Goal: Task Accomplishment & Management: Use online tool/utility

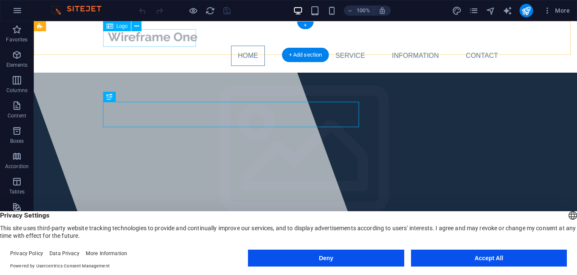
click at [186, 37] on div at bounding box center [305, 37] width 399 height 18
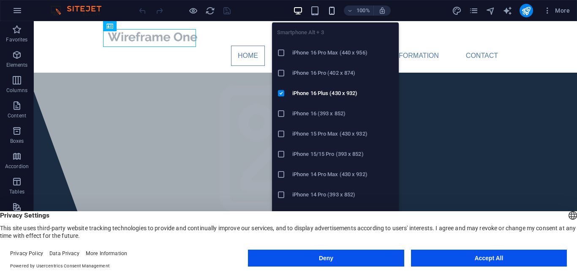
click at [337, 10] on icon "button" at bounding box center [332, 11] width 10 height 10
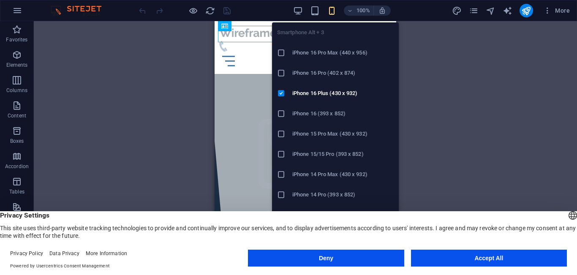
click at [333, 12] on icon "button" at bounding box center [332, 11] width 10 height 10
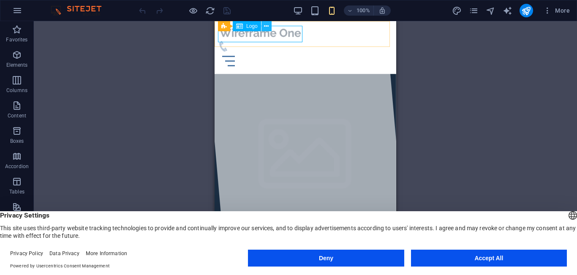
click at [265, 25] on icon at bounding box center [266, 26] width 5 height 9
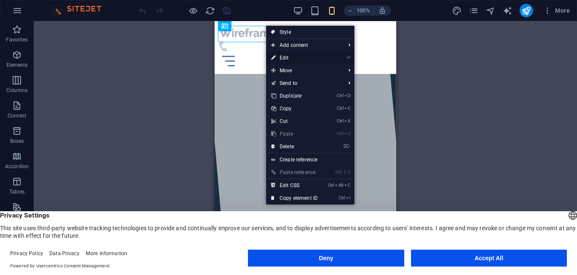
click at [282, 59] on link "⏎ Edit" at bounding box center [294, 58] width 57 height 13
select select "px"
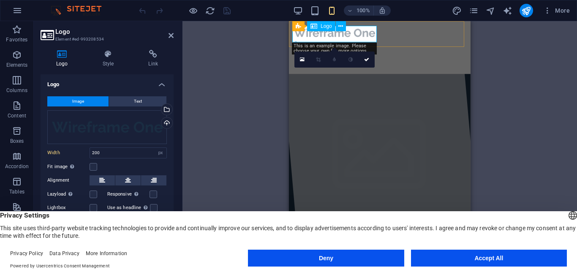
click at [360, 30] on div at bounding box center [379, 33] width 175 height 16
click at [375, 30] on div at bounding box center [379, 33] width 175 height 16
click at [82, 98] on span "Image" at bounding box center [78, 101] width 12 height 10
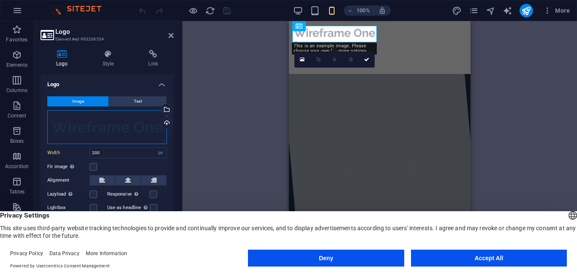
click at [119, 118] on div "Drag files here, click to choose files or select files from Files or our free s…" at bounding box center [107, 127] width 120 height 34
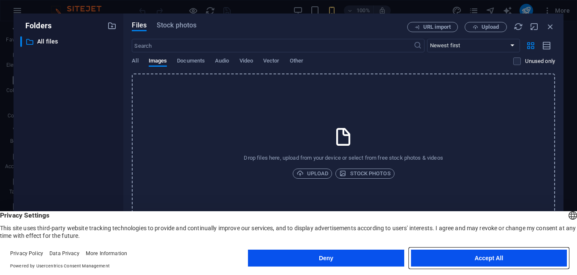
click at [448, 261] on button "Accept All" at bounding box center [489, 258] width 156 height 17
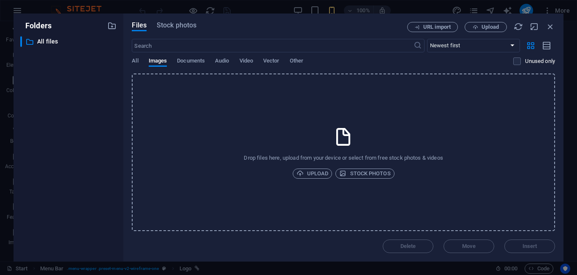
drag, startPoint x: 447, startPoint y: 216, endPoint x: 393, endPoint y: 161, distance: 76.5
click at [393, 161] on div "Drop files here, upload from your device or select from free stock photos & vid…" at bounding box center [343, 153] width 423 height 158
click at [357, 173] on span "Stock photos" at bounding box center [364, 174] width 51 height 10
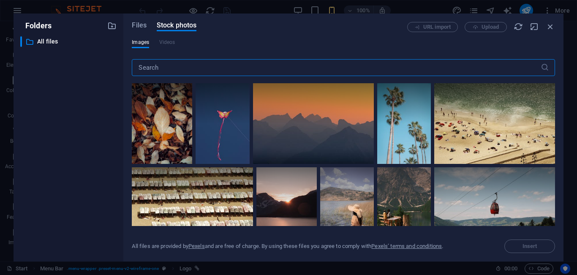
scroll to position [1278, 0]
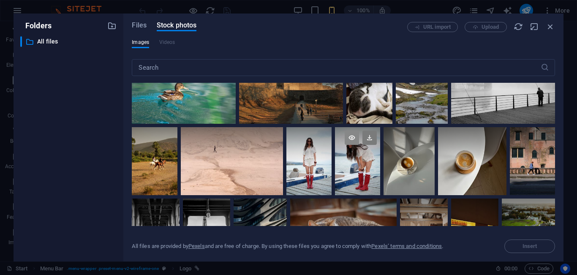
click at [349, 131] on icon at bounding box center [352, 138] width 14 height 14
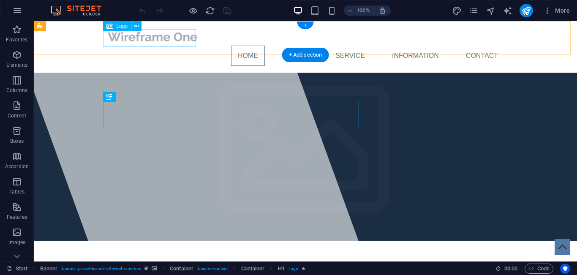
click at [162, 42] on div at bounding box center [305, 37] width 399 height 18
click at [151, 38] on div at bounding box center [305, 37] width 399 height 18
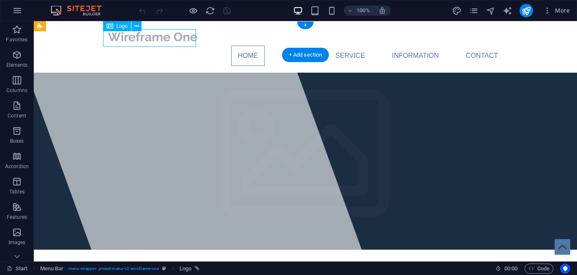
select select "px"
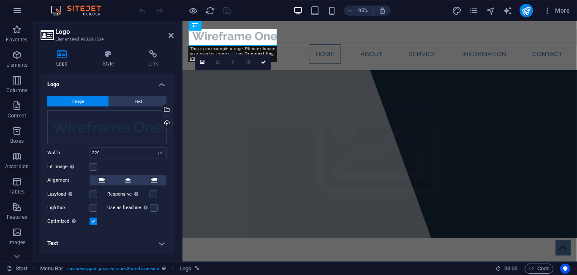
click at [89, 101] on button "Image" at bounding box center [77, 101] width 61 height 10
click at [130, 101] on button "Text" at bounding box center [137, 101] width 57 height 10
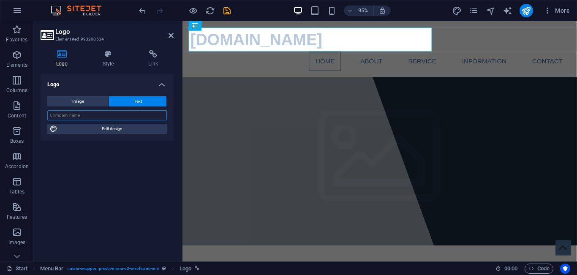
click at [126, 115] on input "text" at bounding box center [107, 115] width 120 height 10
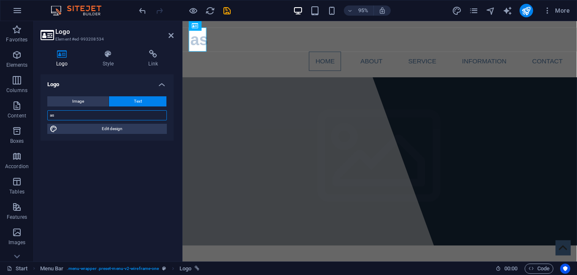
type input "a"
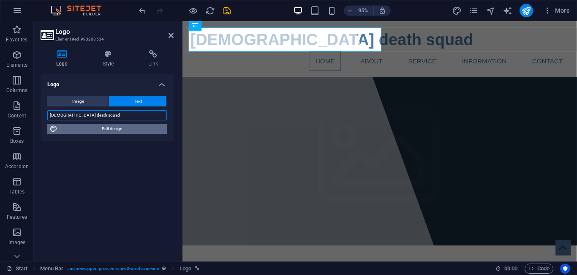
type input "north korean death squad"
click at [114, 127] on span "Edit design" at bounding box center [112, 129] width 104 height 10
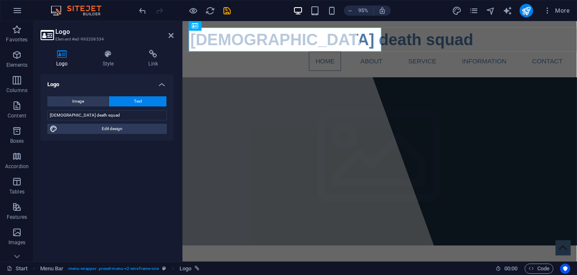
select select "px"
select select "700"
select select "px"
select select "rem"
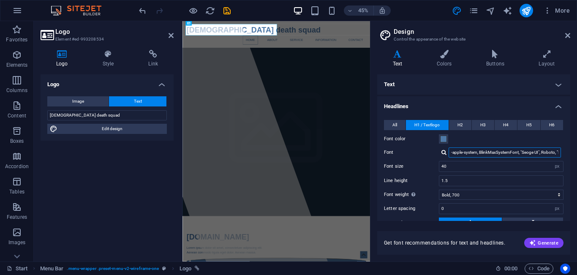
click at [470, 151] on input "-apple-system, BlinkMaxSystemFont, "Seoge UI", Roboto, "Helvetica Neue", Arial,…" at bounding box center [505, 152] width 112 height 10
click at [560, 86] on h4 "Text" at bounding box center [473, 84] width 193 height 20
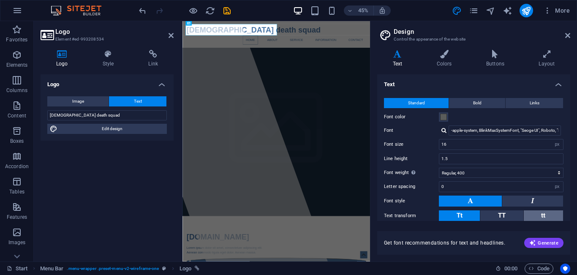
click at [546, 218] on button "tt" at bounding box center [543, 215] width 39 height 11
click at [476, 204] on button at bounding box center [470, 201] width 63 height 11
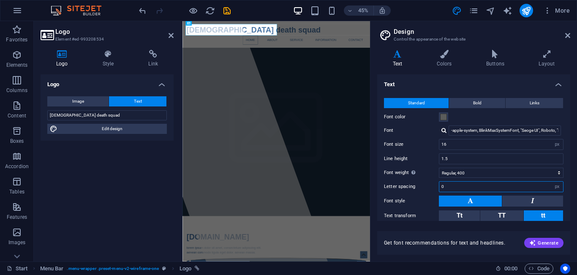
click at [480, 185] on input "0" at bounding box center [502, 187] width 124 height 10
click at [444, 116] on span at bounding box center [443, 117] width 7 height 7
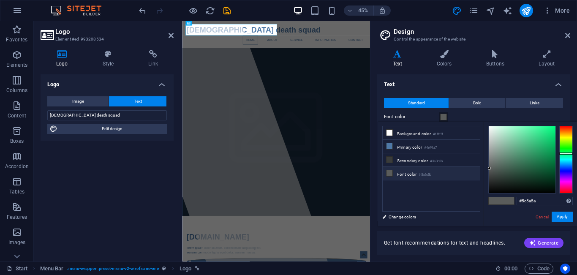
click at [567, 127] on div at bounding box center [567, 160] width 14 height 68
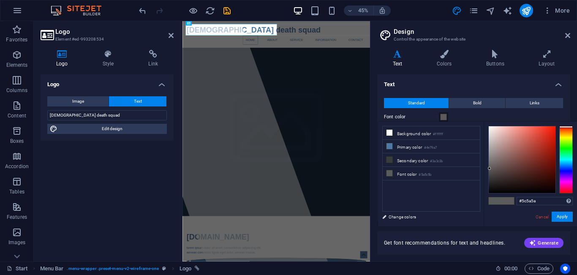
type input "#f81c06"
click at [554, 128] on div at bounding box center [522, 159] width 67 height 67
click at [562, 214] on button "Apply" at bounding box center [562, 217] width 21 height 10
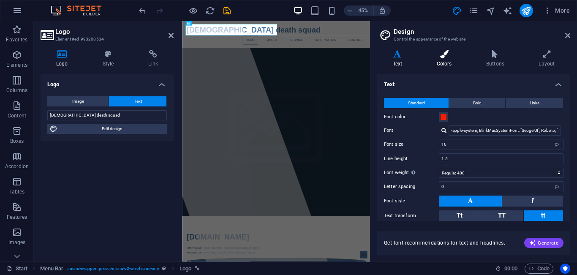
click at [442, 55] on icon at bounding box center [444, 54] width 46 height 8
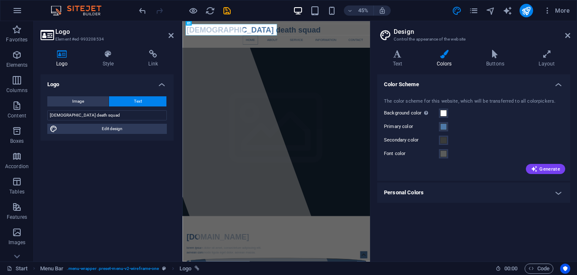
click at [398, 49] on div "Variants Text Colors Buttons Layout Text Standard Bold Links Font color Font -a…" at bounding box center [474, 152] width 207 height 218
click at [398, 59] on h4 "Text" at bounding box center [399, 59] width 44 height 18
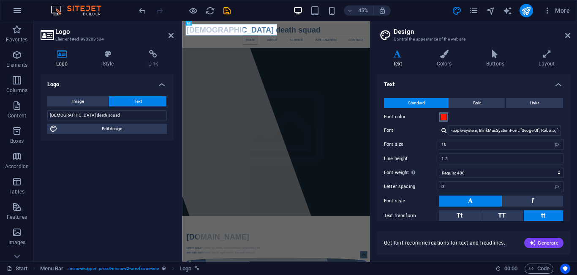
click at [442, 116] on span at bounding box center [443, 117] width 7 height 7
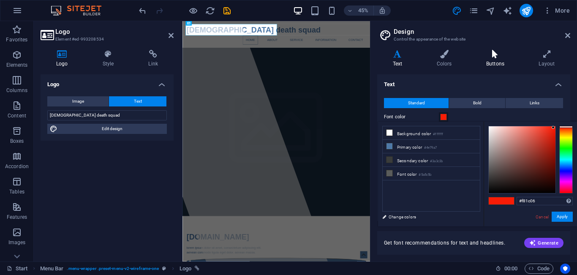
click at [498, 56] on icon at bounding box center [495, 54] width 49 height 8
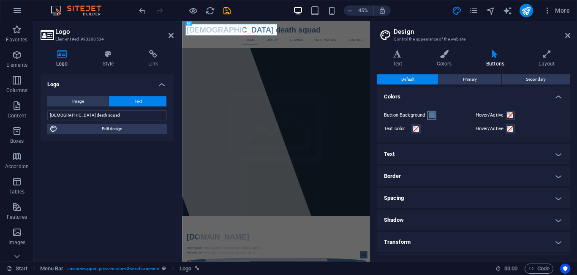
click at [435, 116] on span at bounding box center [432, 115] width 7 height 7
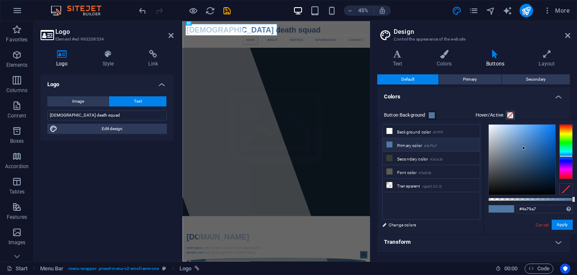
type input "#070707"
click at [492, 192] on div at bounding box center [522, 160] width 67 height 70
click at [540, 55] on icon at bounding box center [547, 54] width 47 height 8
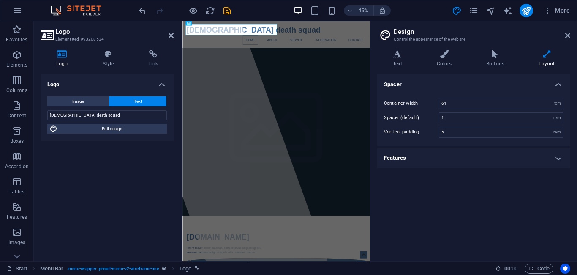
click at [560, 156] on h4 "Features" at bounding box center [473, 158] width 193 height 20
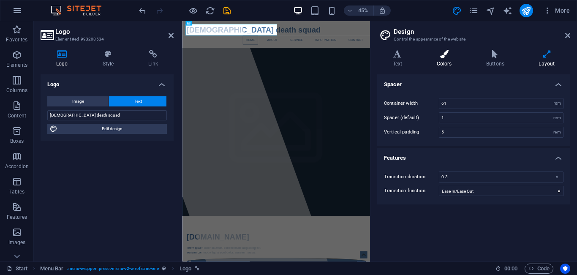
click at [444, 56] on icon at bounding box center [444, 54] width 46 height 8
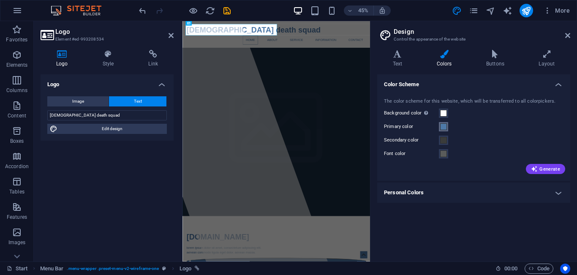
click at [442, 126] on span at bounding box center [443, 126] width 7 height 7
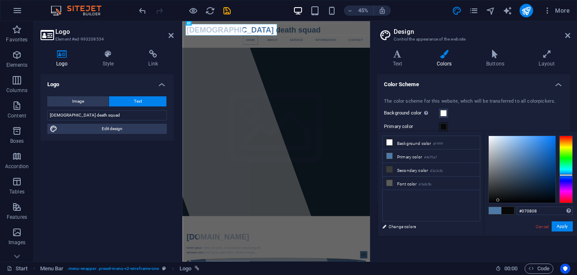
click at [498, 200] on div at bounding box center [522, 169] width 67 height 67
click at [437, 139] on li "Background color #ffffff" at bounding box center [431, 143] width 97 height 14
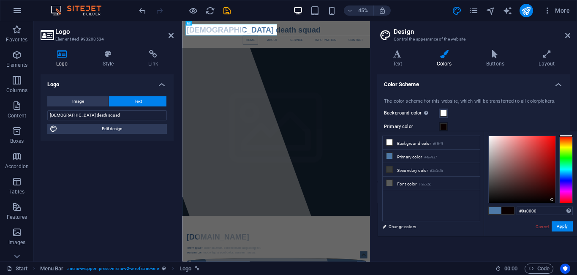
click at [552, 200] on div at bounding box center [522, 169] width 67 height 67
click at [434, 142] on li "Background color #ffffff" at bounding box center [431, 143] width 97 height 14
type input "#0a0000"
click at [553, 200] on div at bounding box center [522, 169] width 67 height 67
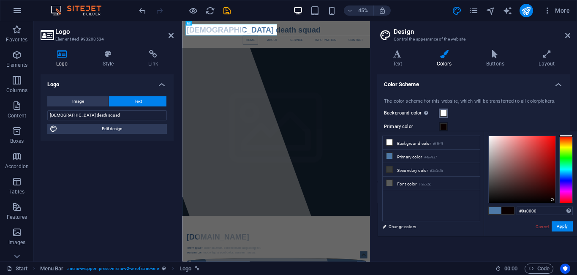
click at [445, 112] on span at bounding box center [443, 113] width 7 height 7
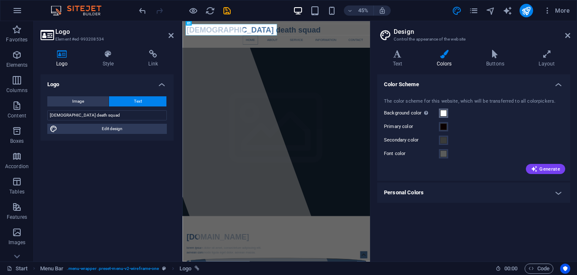
click at [445, 112] on span at bounding box center [443, 113] width 7 height 7
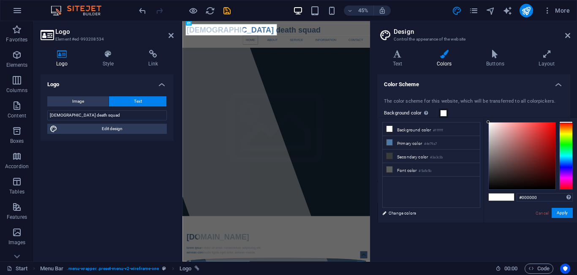
click at [553, 189] on div at bounding box center [522, 156] width 67 height 67
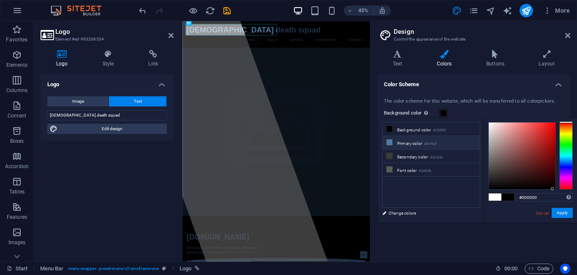
click at [459, 143] on li "Primary color #4e79a7" at bounding box center [431, 143] width 97 height 14
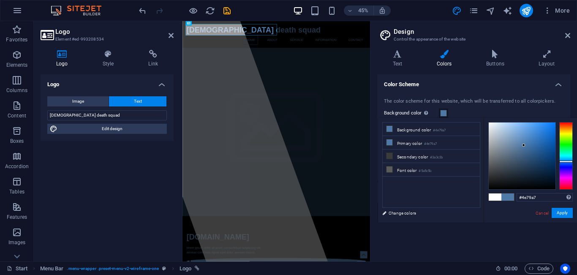
click at [566, 126] on div at bounding box center [567, 156] width 14 height 68
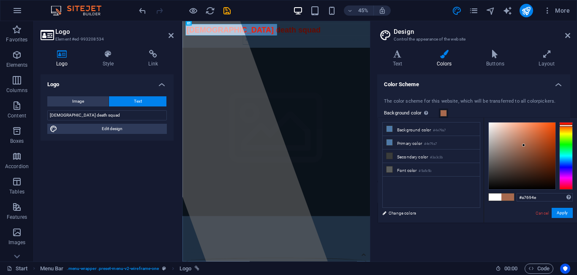
click at [566, 121] on div "#a7694e Supported formats #0852ed rgb(8, 82, 237) rgba(8, 82, 237, 90%) hsv(221…" at bounding box center [530, 231] width 93 height 227
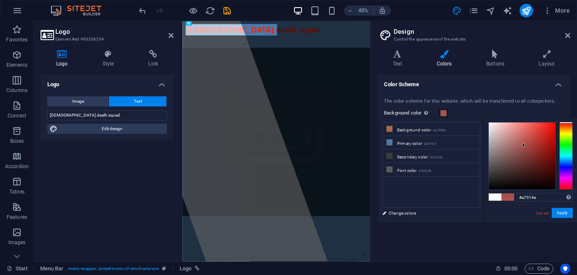
click at [568, 123] on div at bounding box center [567, 156] width 14 height 68
click at [554, 124] on div at bounding box center [522, 156] width 67 height 67
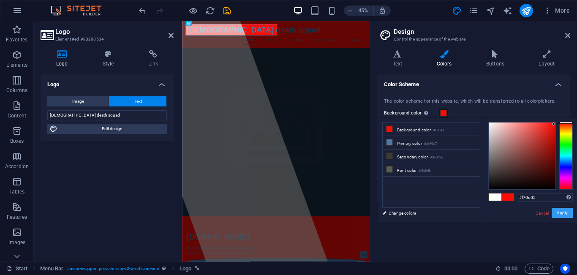
click at [566, 212] on button "Apply" at bounding box center [562, 213] width 21 height 10
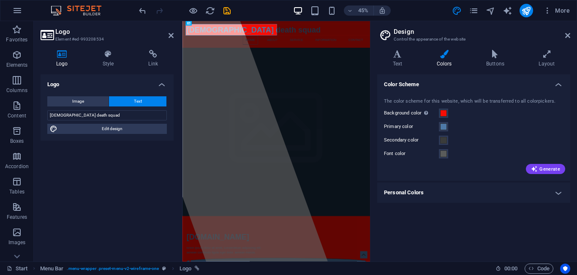
click at [142, 186] on div "Logo Image Text Drag files here, click to choose files or select files from Fil…" at bounding box center [107, 164] width 133 height 180
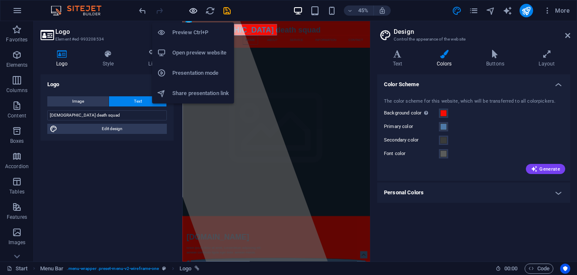
click at [195, 8] on icon "button" at bounding box center [193, 11] width 10 height 10
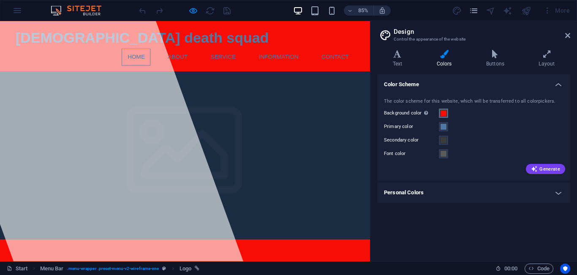
click at [442, 112] on span at bounding box center [443, 113] width 7 height 7
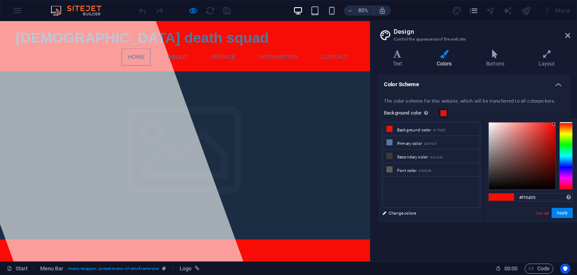
type input "#100f0f"
click at [495, 185] on div at bounding box center [522, 156] width 67 height 67
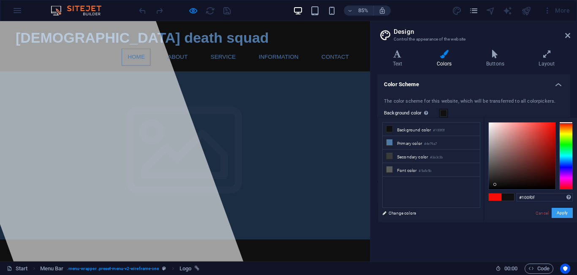
click at [565, 208] on button "Apply" at bounding box center [562, 213] width 21 height 10
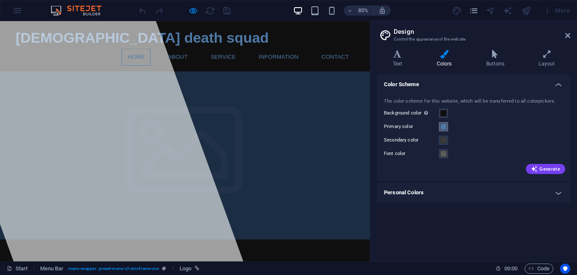
click at [444, 124] on span at bounding box center [443, 126] width 7 height 7
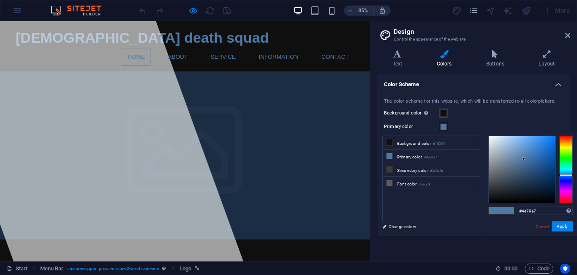
type input "#a7514e"
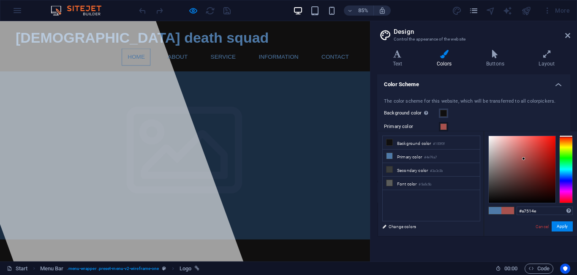
click at [564, 136] on div at bounding box center [567, 170] width 14 height 68
drag, startPoint x: 560, startPoint y: 231, endPoint x: 564, endPoint y: 227, distance: 5.7
click at [564, 227] on button "Apply" at bounding box center [562, 226] width 21 height 10
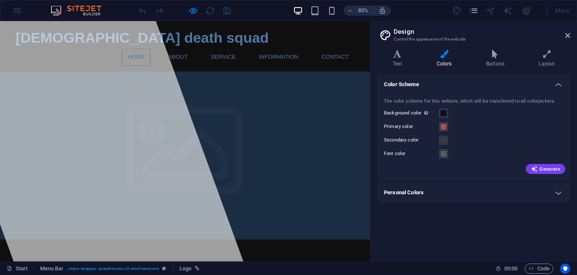
click at [564, 227] on div "Color Scheme The color scheme for this website, which will be transferred to al…" at bounding box center [473, 164] width 193 height 180
click at [421, 188] on h4 "Personal Colors" at bounding box center [473, 193] width 193 height 20
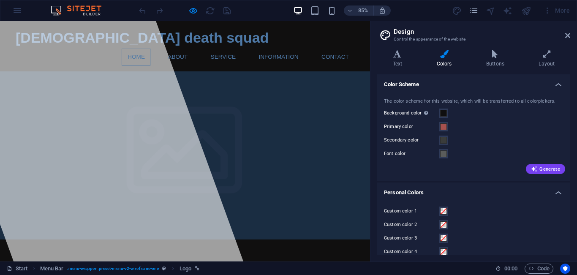
scroll to position [24, 0]
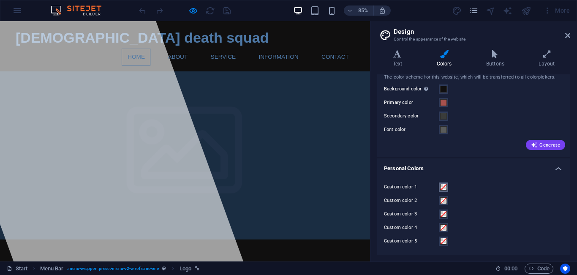
click at [443, 188] on span at bounding box center [443, 187] width 7 height 7
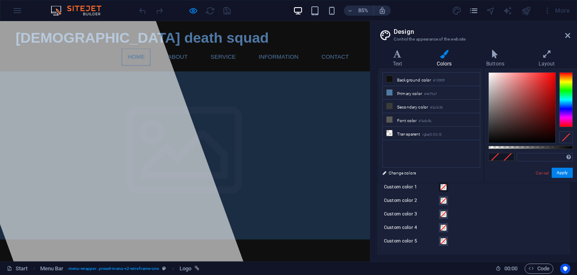
type input "#190808"
click at [533, 136] on div at bounding box center [522, 108] width 67 height 70
click at [393, 57] on icon at bounding box center [397, 54] width 41 height 8
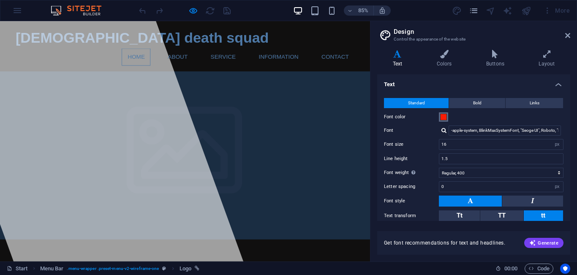
click at [444, 116] on span at bounding box center [443, 117] width 7 height 7
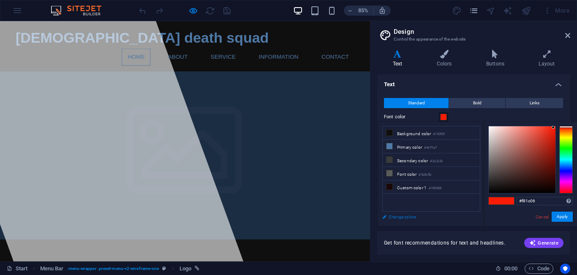
click at [403, 212] on link "Change colors" at bounding box center [427, 217] width 98 height 11
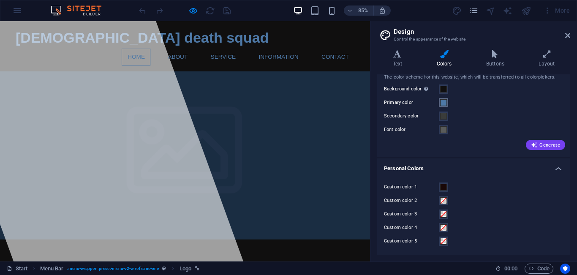
click at [445, 105] on span at bounding box center [443, 102] width 7 height 7
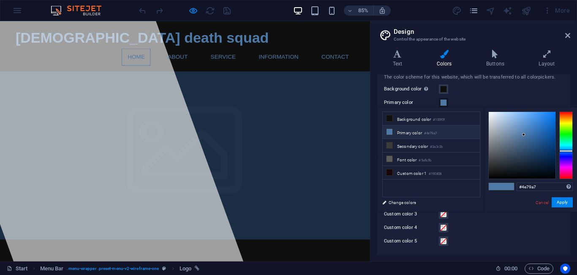
click at [432, 132] on small "#4e79a7" at bounding box center [430, 134] width 13 height 6
click at [443, 104] on span at bounding box center [443, 102] width 7 height 7
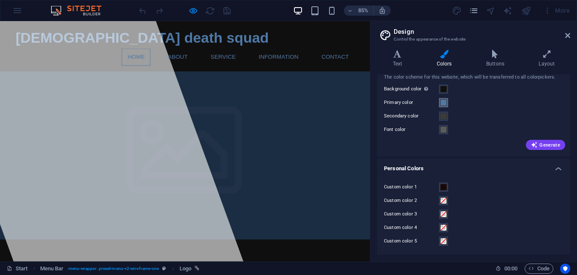
click at [443, 104] on span at bounding box center [443, 102] width 7 height 7
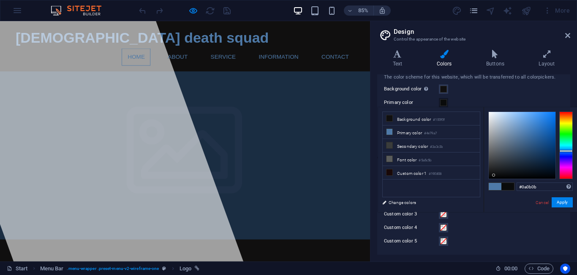
click at [494, 175] on div at bounding box center [522, 145] width 67 height 67
click at [505, 185] on span at bounding box center [508, 186] width 13 height 7
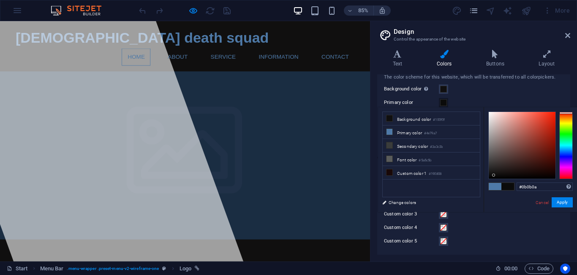
click at [566, 113] on div at bounding box center [567, 146] width 14 height 68
click at [551, 121] on div at bounding box center [522, 145] width 67 height 67
click at [555, 111] on div "#dc250e Supported formats #0852ed rgb(8, 82, 237) rgba(8, 82, 237, 90%) hsv(221…" at bounding box center [530, 220] width 93 height 227
type input "#fa2005"
click at [554, 113] on div at bounding box center [522, 145] width 67 height 67
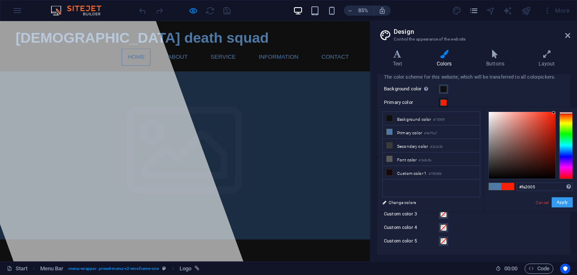
click at [562, 202] on button "Apply" at bounding box center [562, 202] width 21 height 10
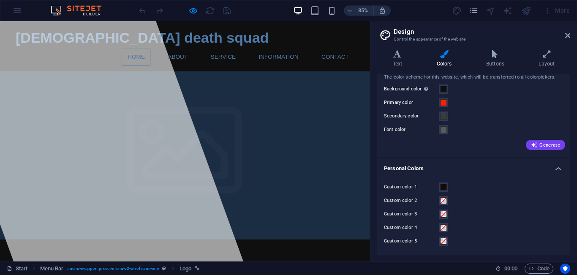
scroll to position [0, 0]
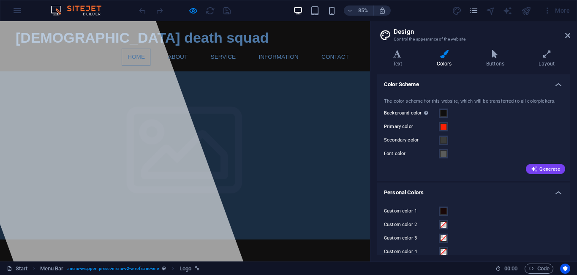
click at [566, 32] on h2 "Design" at bounding box center [482, 32] width 177 height 8
click at [568, 34] on icon at bounding box center [567, 35] width 5 height 7
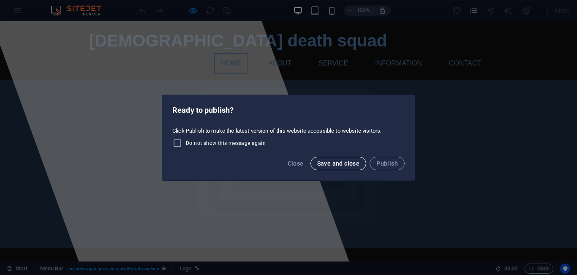
click at [340, 158] on button "Save and close" at bounding box center [339, 164] width 56 height 14
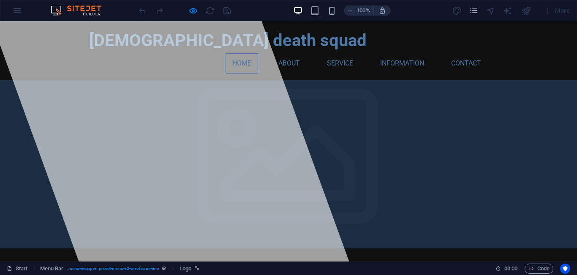
click at [243, 65] on link "Home" at bounding box center [242, 63] width 33 height 20
click at [241, 45] on h1 "north korean death squad" at bounding box center [288, 40] width 399 height 25
click at [192, 40] on h1 "north korean death squad" at bounding box center [288, 40] width 399 height 25
click at [287, 61] on link "About" at bounding box center [289, 63] width 35 height 20
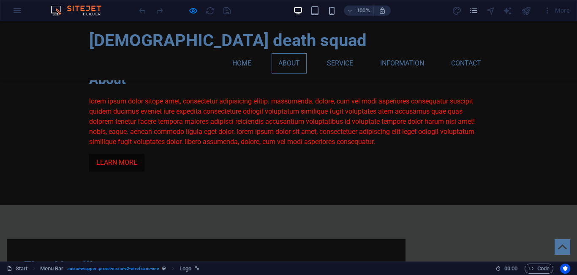
scroll to position [393, 0]
drag, startPoint x: 532, startPoint y: 271, endPoint x: 538, endPoint y: 264, distance: 9.3
click at [538, 264] on span "Code" at bounding box center [539, 269] width 21 height 10
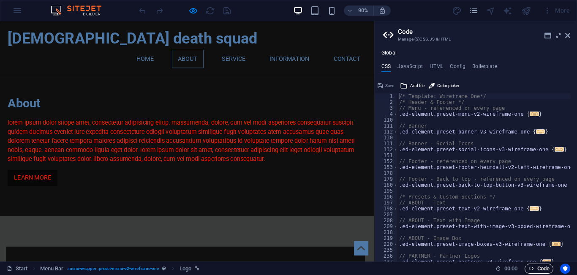
click at [539, 270] on span "Code" at bounding box center [539, 269] width 21 height 10
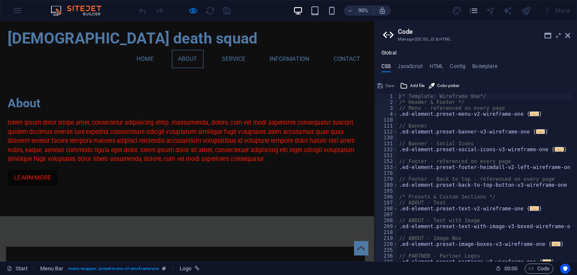
drag, startPoint x: 60, startPoint y: 107, endPoint x: 155, endPoint y: 159, distance: 108.6
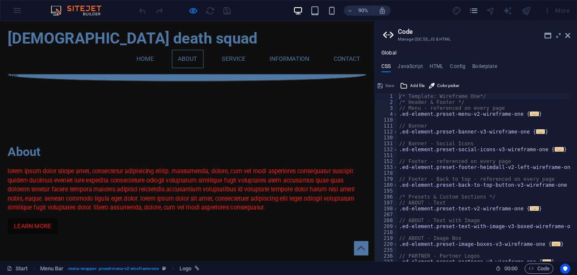
scroll to position [338, 0]
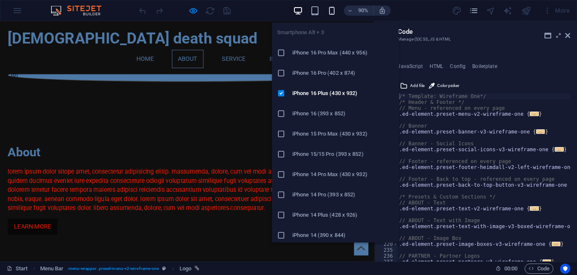
click at [335, 8] on icon "button" at bounding box center [332, 11] width 10 height 10
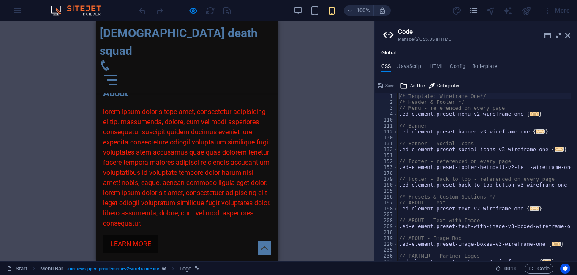
scroll to position [322, 0]
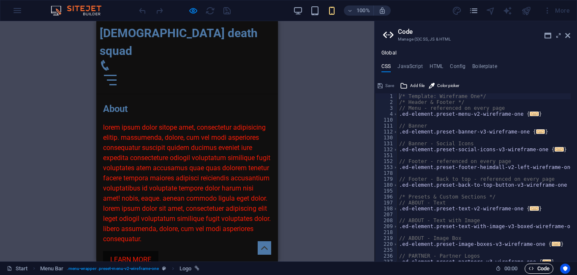
click at [542, 266] on span "Code" at bounding box center [539, 269] width 21 height 10
click at [570, 33] on icon at bounding box center [567, 35] width 5 height 7
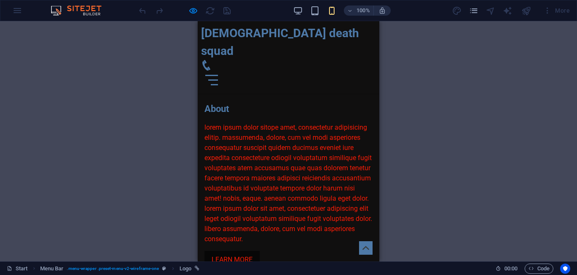
click at [22, 16] on div "100% More" at bounding box center [288, 10] width 576 height 20
click at [19, 13] on div "100% More" at bounding box center [288, 10] width 576 height 20
click at [186, 269] on span "Logo" at bounding box center [186, 269] width 12 height 10
drag, startPoint x: 186, startPoint y: 269, endPoint x: 80, endPoint y: 265, distance: 106.6
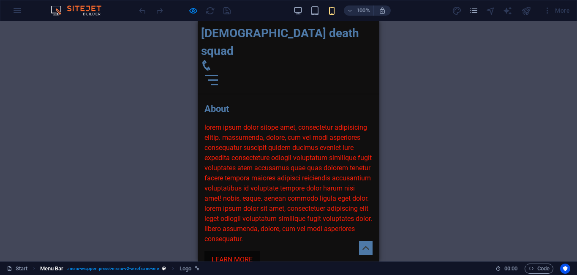
click at [80, 265] on ol "Menu Bar . menu-wrapper .preset-menu-v2-wireframe-one Logo" at bounding box center [119, 269] width 159 height 10
click at [383, 77] on div "Container H1 Banner Banner Container Container Container Banner Container Menu …" at bounding box center [288, 141] width 577 height 240
click at [212, 60] on icon at bounding box center [206, 65] width 11 height 11
click at [476, 11] on icon "pages" at bounding box center [474, 11] width 10 height 10
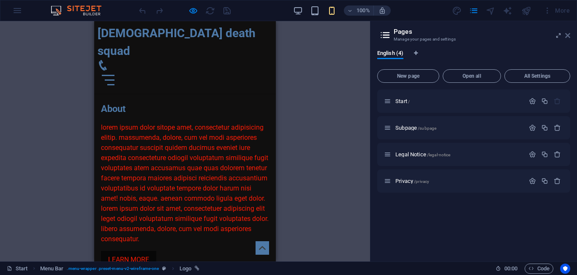
click at [567, 34] on icon at bounding box center [567, 35] width 5 height 7
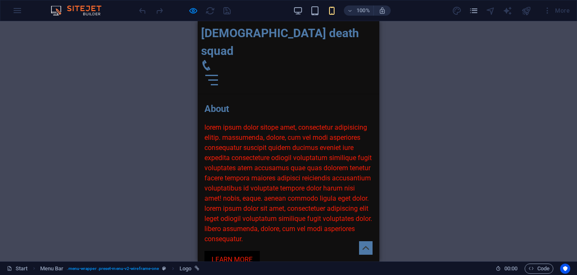
click at [221, 251] on link "LEARN MORE" at bounding box center [232, 260] width 55 height 18
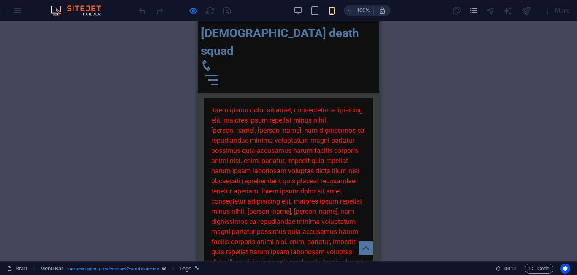
scroll to position [3138, 0]
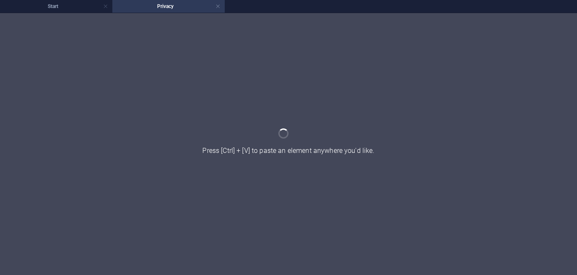
scroll to position [0, 0]
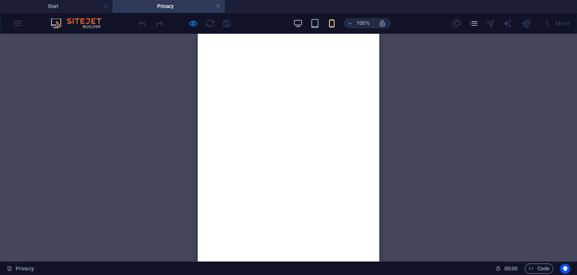
click at [221, 5] on h4 "Privacy" at bounding box center [168, 6] width 112 height 9
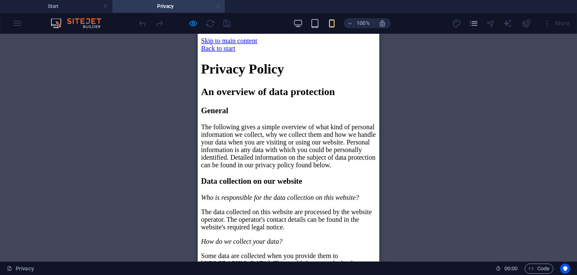
click at [217, 6] on link at bounding box center [218, 7] width 5 height 8
click at [0, 0] on div at bounding box center [0, 0] width 0 height 0
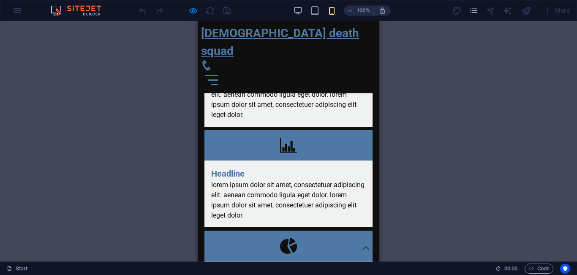
scroll to position [2690, 0]
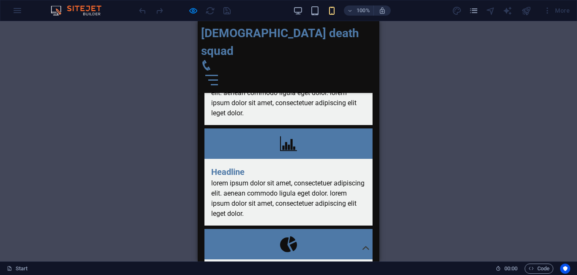
drag, startPoint x: 246, startPoint y: 222, endPoint x: 227, endPoint y: 78, distance: 144.9
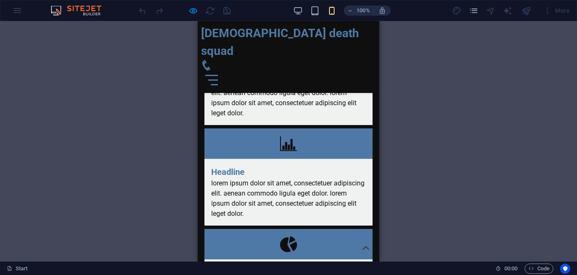
click at [193, 117] on div "Container H1 Banner Banner Container Container Container Banner Container Menu …" at bounding box center [288, 141] width 577 height 240
click at [58, 10] on img at bounding box center [80, 10] width 63 height 10
click at [96, 7] on img at bounding box center [80, 10] width 63 height 10
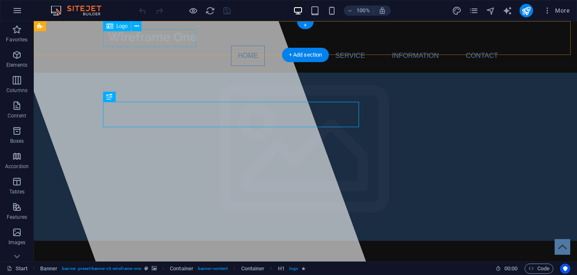
click at [191, 38] on div at bounding box center [305, 37] width 399 height 18
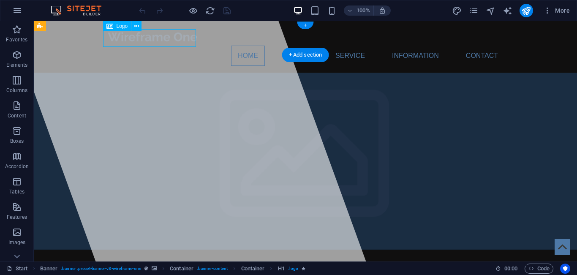
select select "px"
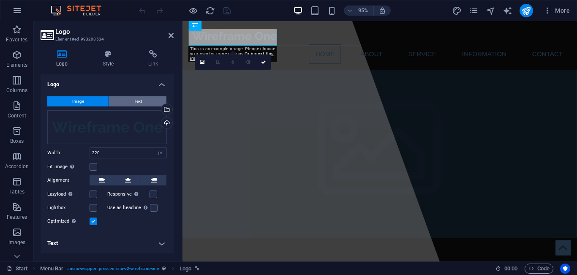
click at [136, 100] on span "Text" at bounding box center [138, 101] width 8 height 10
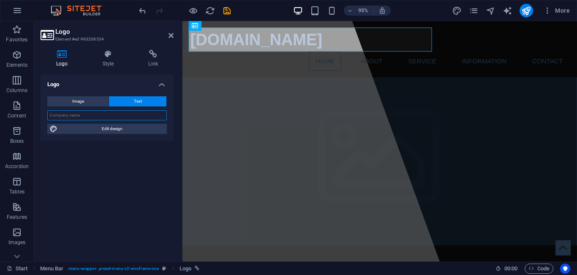
click at [85, 115] on input "text" at bounding box center [107, 115] width 120 height 10
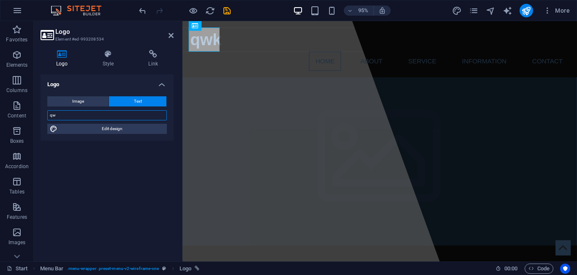
type input "q"
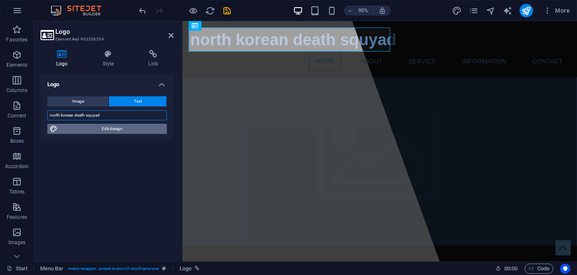
type input "north korean death squyad"
click at [113, 129] on span "Edit design" at bounding box center [112, 129] width 104 height 10
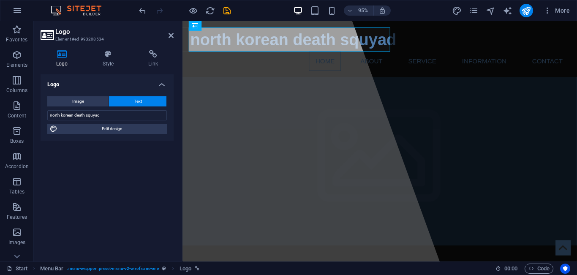
select select "700"
select select "px"
select select "rem"
select select "px"
select select "700"
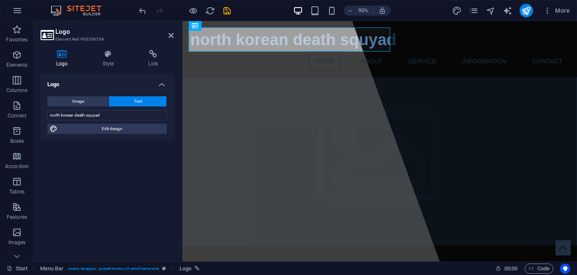
select select "px"
select select "rem"
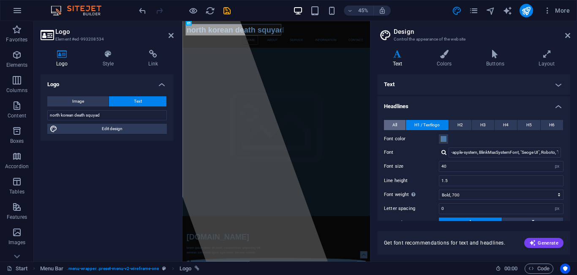
click at [396, 122] on span "All" at bounding box center [395, 125] width 5 height 10
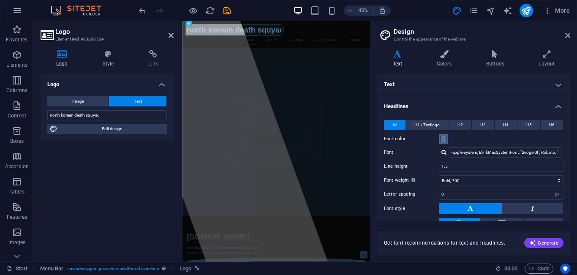
click at [442, 139] on span at bounding box center [443, 139] width 7 height 7
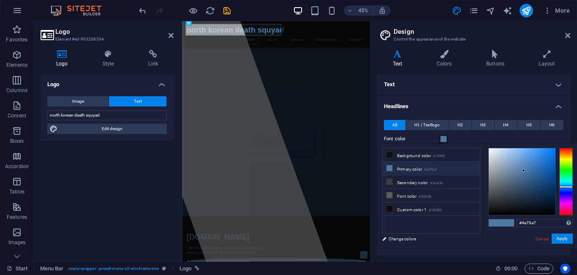
type input "#e5eaee"
click at [491, 152] on div at bounding box center [522, 181] width 67 height 67
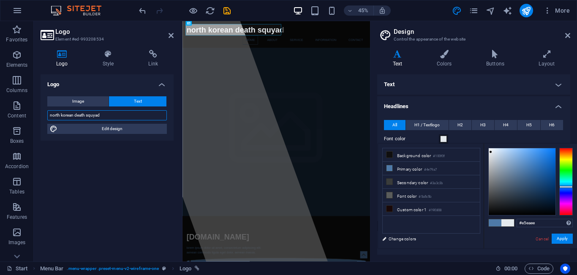
click at [101, 116] on input "north korean death squyad" at bounding box center [107, 115] width 120 height 10
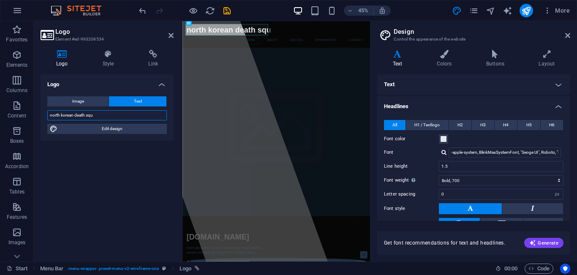
click at [112, 115] on input "north korean death squ" at bounding box center [107, 115] width 120 height 10
type input "north korean death squad"
click at [444, 139] on span at bounding box center [443, 139] width 7 height 7
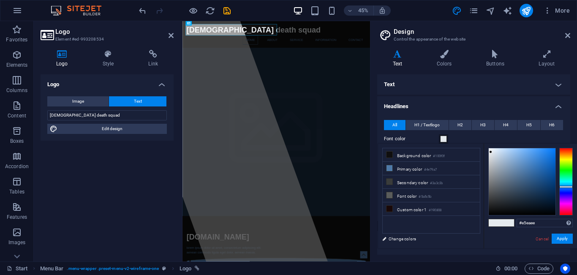
click at [567, 147] on div "#e5eaee Supported formats #0852ed rgb(8, 82, 237) rgba(8, 82, 237, 90%) hsv(221…" at bounding box center [530, 257] width 93 height 227
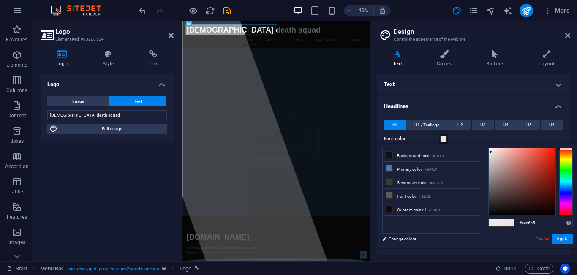
click at [568, 149] on div at bounding box center [567, 182] width 14 height 68
click at [553, 147] on div "#eee6e5 Supported formats #0852ed rgb(8, 82, 237) rgba(8, 82, 237, 90%) hsv(221…" at bounding box center [530, 257] width 93 height 227
type input "#f31d08"
click at [553, 151] on div at bounding box center [522, 181] width 67 height 67
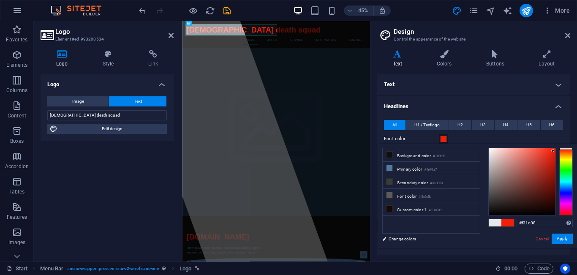
click at [510, 221] on span at bounding box center [508, 222] width 13 height 7
click at [453, 107] on h4 "Headlines" at bounding box center [473, 103] width 193 height 15
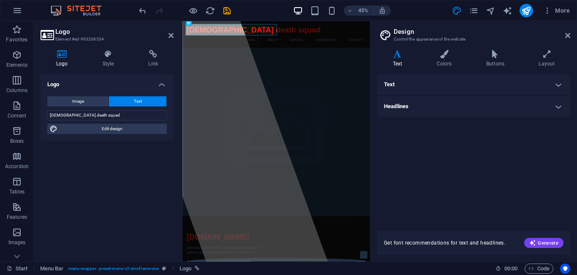
click at [561, 85] on h4 "Text" at bounding box center [473, 84] width 193 height 20
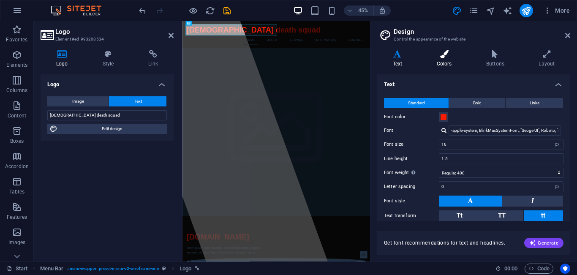
click at [448, 64] on h4 "Colors" at bounding box center [445, 59] width 49 height 18
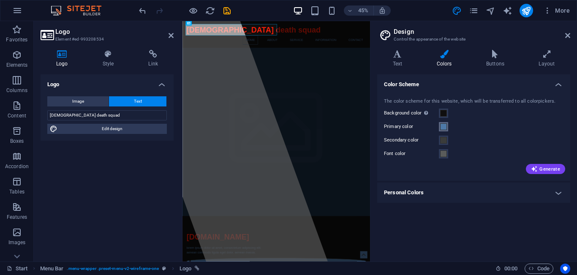
click at [444, 126] on span at bounding box center [443, 126] width 7 height 7
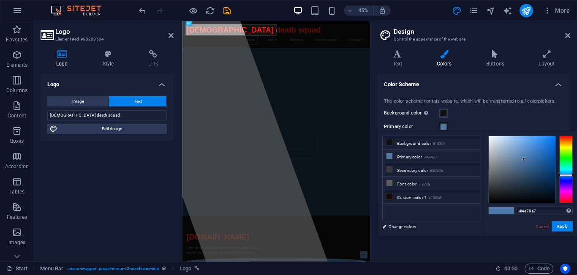
type input "#ebeef2"
click at [491, 139] on div at bounding box center [522, 169] width 67 height 67
click at [508, 211] on span at bounding box center [508, 210] width 13 height 7
click at [441, 112] on span at bounding box center [443, 113] width 7 height 7
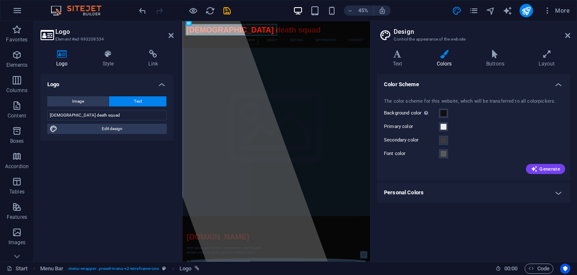
click at [557, 191] on h4 "Personal Colors" at bounding box center [473, 193] width 193 height 20
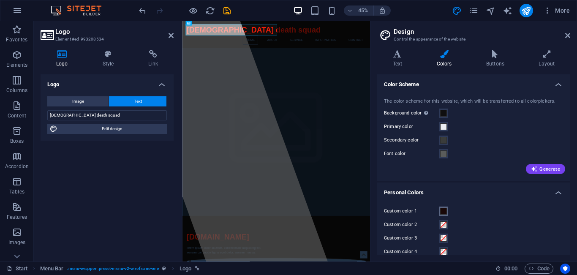
click at [443, 209] on span at bounding box center [443, 211] width 7 height 7
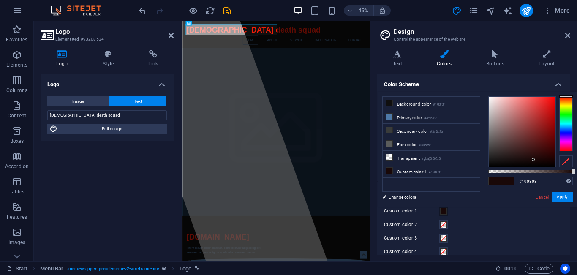
click at [443, 209] on span at bounding box center [443, 211] width 7 height 7
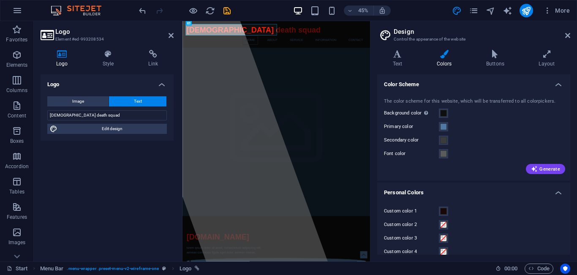
click at [553, 82] on h4 "Color Scheme" at bounding box center [473, 81] width 193 height 15
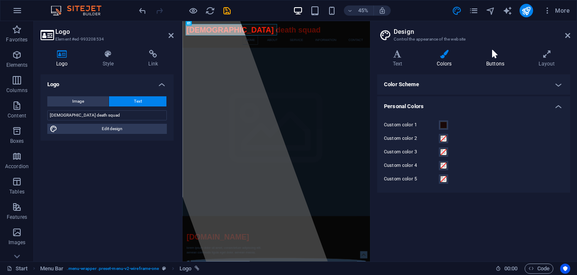
click at [497, 62] on h4 "Buttons" at bounding box center [497, 59] width 52 height 18
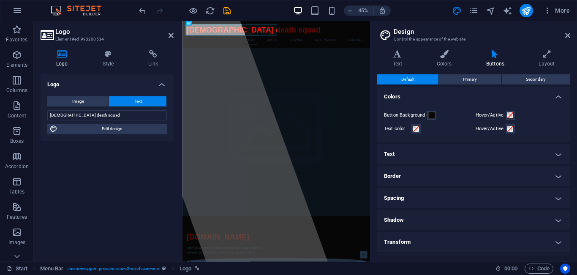
click at [401, 96] on h4 "Colors" at bounding box center [473, 94] width 193 height 15
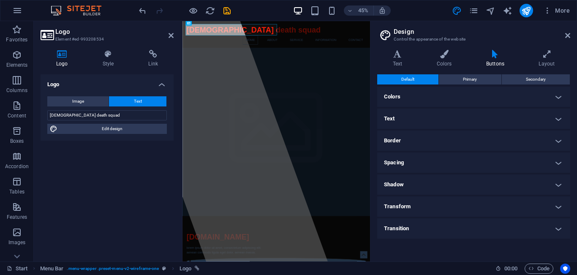
click at [401, 96] on h4 "Colors" at bounding box center [473, 97] width 193 height 20
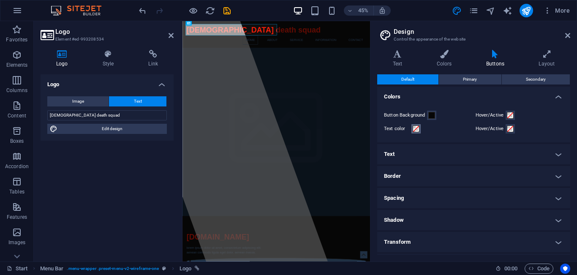
click at [420, 128] on button "Text color" at bounding box center [416, 128] width 9 height 9
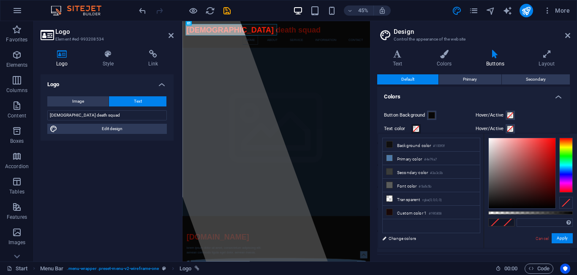
click at [554, 137] on div "Supported formats #0852ed rgb(8, 82, 237) rgba(8, 82, 237, 90%) hsv(221,97,93) …" at bounding box center [530, 252] width 93 height 237
type input "#f70606"
click at [554, 140] on div at bounding box center [522, 173] width 67 height 70
click at [509, 115] on span at bounding box center [510, 115] width 7 height 7
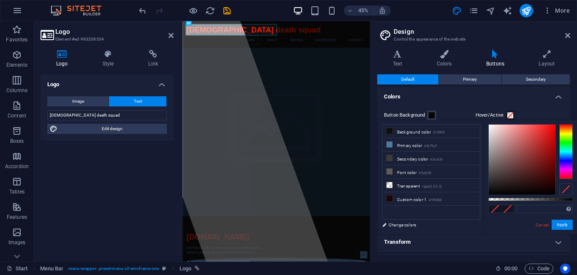
type input "#8d2d2d"
click at [534, 156] on div at bounding box center [522, 160] width 67 height 70
click at [544, 225] on link "Cancel" at bounding box center [542, 225] width 15 height 6
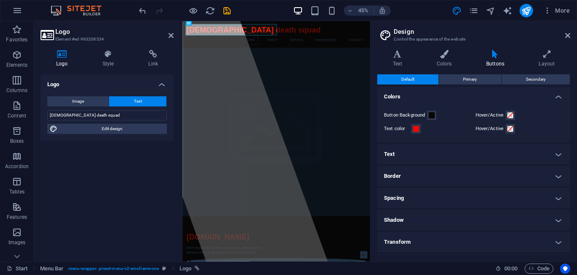
click at [476, 153] on h4 "Text" at bounding box center [473, 154] width 193 height 20
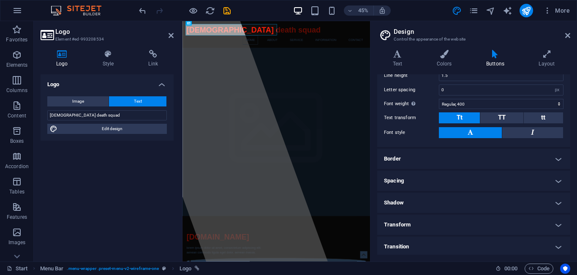
scroll to position [140, 0]
click at [481, 153] on h4 "Border" at bounding box center [473, 158] width 193 height 20
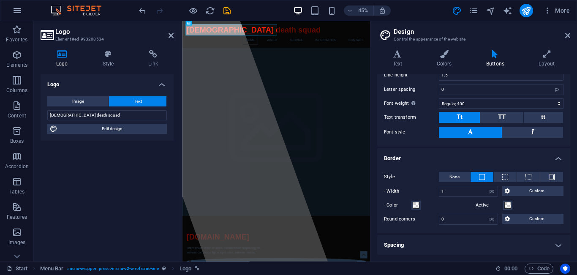
click at [481, 153] on h4 "Border" at bounding box center [473, 155] width 193 height 15
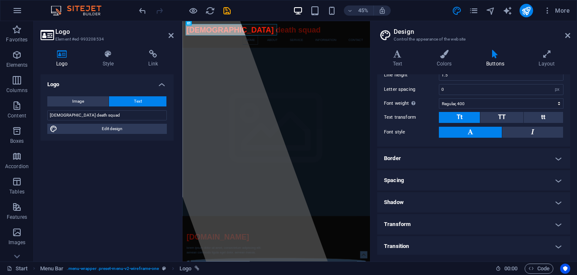
click at [481, 155] on h4 "Border" at bounding box center [473, 158] width 193 height 20
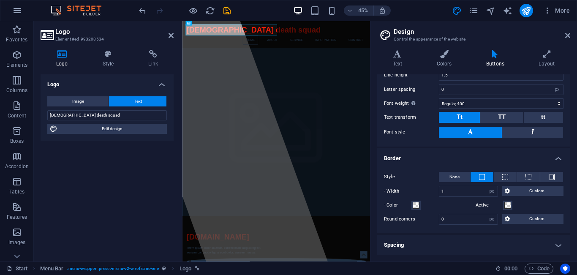
click at [481, 155] on h4 "Border" at bounding box center [473, 155] width 193 height 15
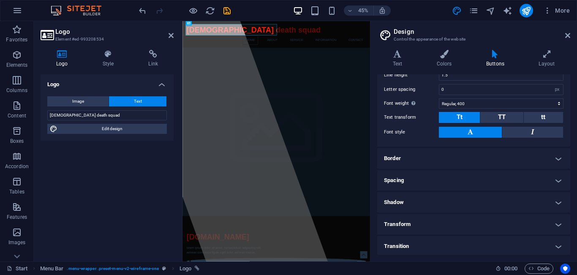
click at [481, 155] on h4 "Border" at bounding box center [473, 158] width 193 height 20
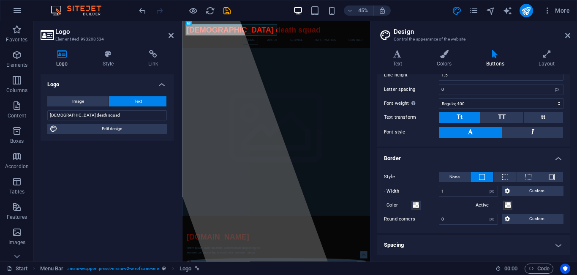
click at [481, 155] on h4 "Border" at bounding box center [473, 155] width 193 height 15
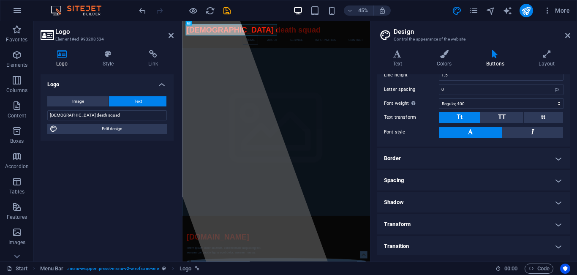
click at [481, 167] on h4 "Border" at bounding box center [473, 158] width 193 height 20
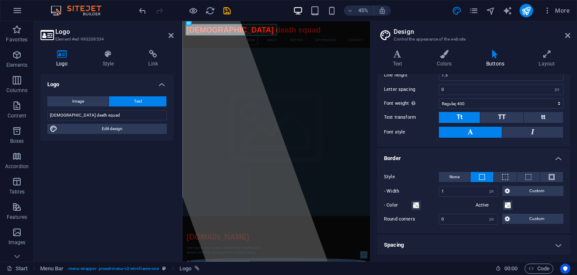
click at [450, 151] on h4 "Border" at bounding box center [473, 155] width 193 height 15
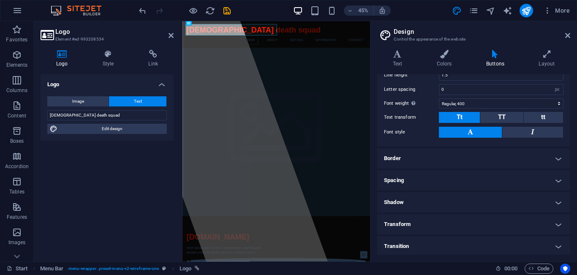
click at [450, 151] on h4 "Border" at bounding box center [473, 158] width 193 height 20
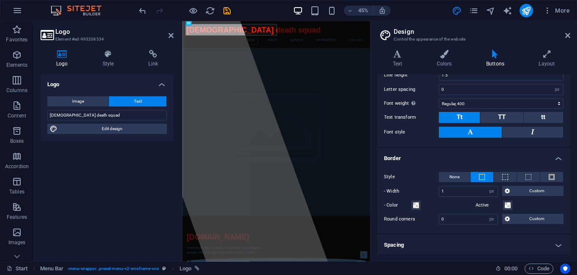
click at [559, 157] on h4 "Border" at bounding box center [473, 155] width 193 height 15
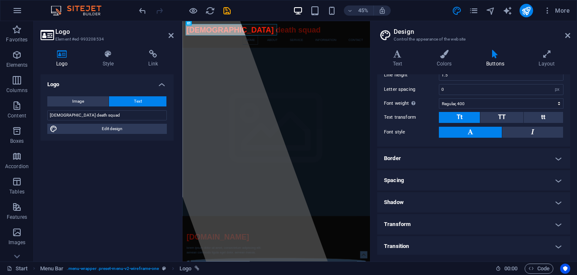
click at [554, 199] on h4 "Shadow" at bounding box center [473, 202] width 193 height 20
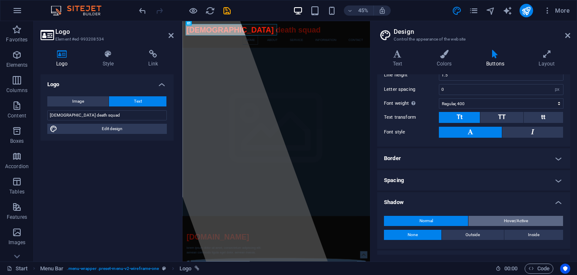
click at [513, 221] on span "Hover/Active" at bounding box center [516, 221] width 24 height 10
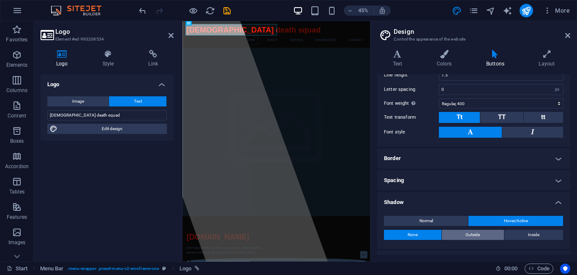
click at [484, 233] on button "Outside" at bounding box center [473, 235] width 62 height 10
type input "2"
type input "4"
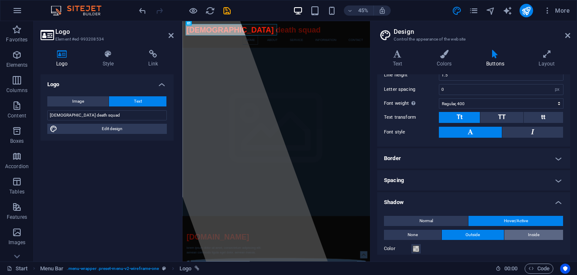
click at [536, 231] on span "Inside" at bounding box center [533, 235] width 11 height 10
click at [561, 203] on h4 "Shadow" at bounding box center [473, 199] width 193 height 15
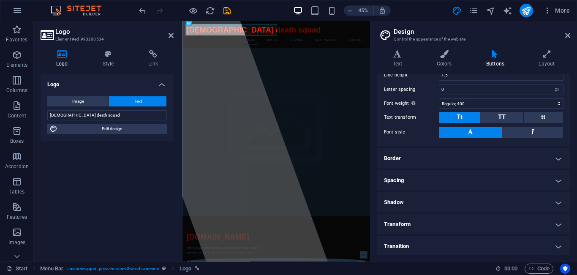
click at [557, 229] on h4 "Transform" at bounding box center [473, 224] width 193 height 20
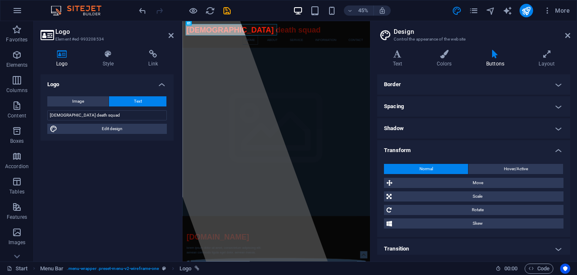
scroll to position [218, 0]
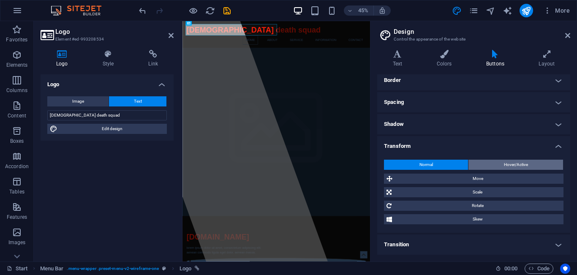
click at [512, 162] on span "Hover/Active" at bounding box center [516, 165] width 24 height 10
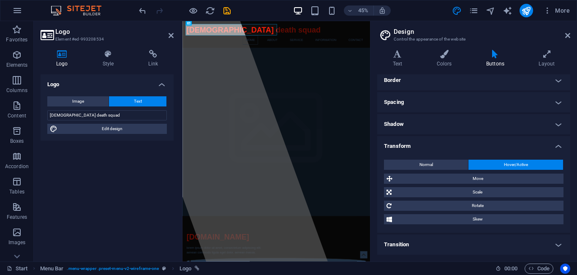
drag, startPoint x: 561, startPoint y: 153, endPoint x: 559, endPoint y: 143, distance: 10.0
click at [559, 143] on li "Transform Normal Hover/Active Move X offset 0 px rem % em vh vw Y offset 0 px r…" at bounding box center [473, 184] width 193 height 97
click at [559, 143] on h4 "Transform" at bounding box center [473, 143] width 193 height 15
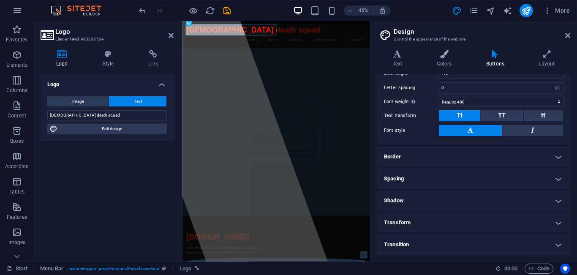
scroll to position [142, 0]
click at [558, 242] on h4 "Transition" at bounding box center [473, 245] width 193 height 20
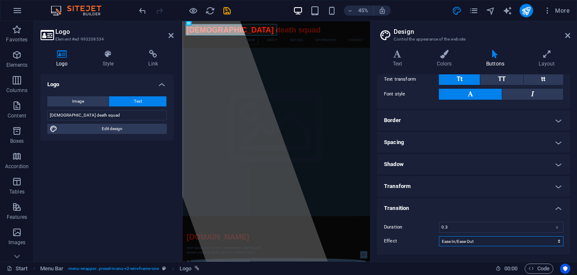
click at [529, 240] on select "Ease Ease In Ease Out Ease In/Ease Out Linear" at bounding box center [501, 241] width 125 height 10
select select "ease-in"
click at [439, 236] on select "Ease Ease In Ease Out Ease In/Ease Out Linear" at bounding box center [501, 241] width 125 height 10
click at [504, 223] on input "0.3" at bounding box center [502, 227] width 124 height 10
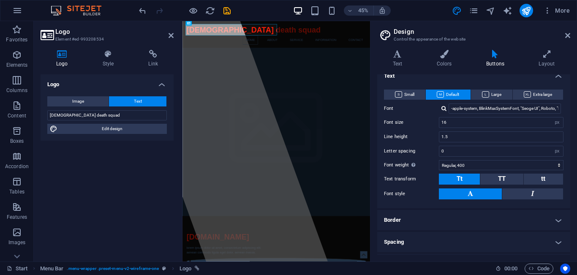
scroll to position [78, 0]
click at [487, 193] on button at bounding box center [470, 194] width 63 height 11
click at [551, 177] on button "tt" at bounding box center [543, 179] width 39 height 11
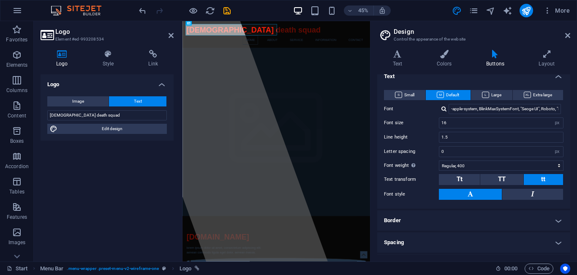
click at [450, 99] on span "Default" at bounding box center [448, 95] width 22 height 10
click at [135, 102] on span "Text" at bounding box center [138, 101] width 8 height 10
click at [127, 126] on span "Edit design" at bounding box center [112, 129] width 104 height 10
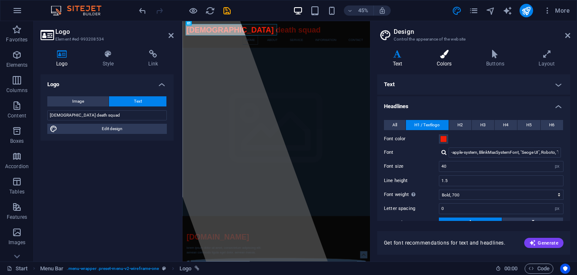
click at [442, 61] on h4 "Colors" at bounding box center [445, 59] width 49 height 18
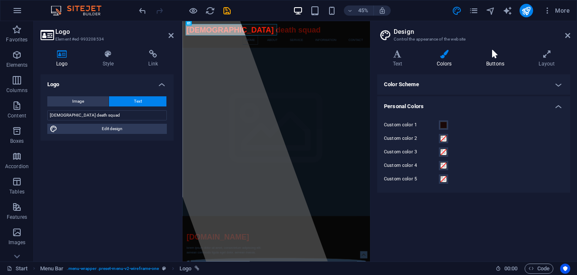
click at [501, 53] on icon at bounding box center [495, 54] width 49 height 8
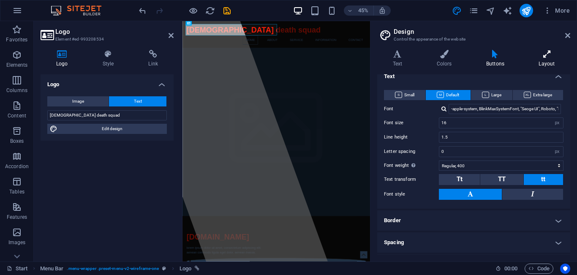
click at [539, 56] on icon at bounding box center [547, 54] width 47 height 8
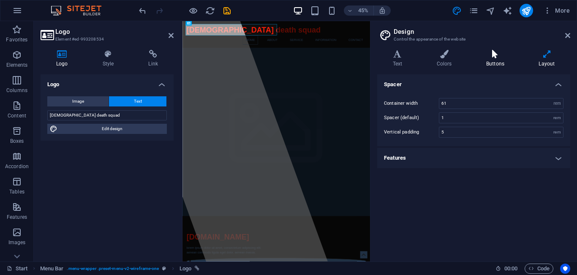
click at [497, 58] on icon at bounding box center [495, 54] width 49 height 8
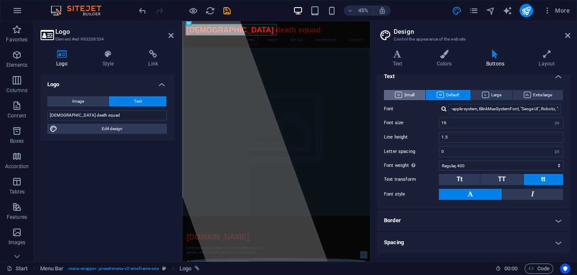
click at [412, 95] on span "Small" at bounding box center [404, 95] width 19 height 10
click at [497, 54] on icon at bounding box center [495, 54] width 49 height 8
click at [498, 56] on icon at bounding box center [495, 54] width 49 height 8
drag, startPoint x: 498, startPoint y: 56, endPoint x: 493, endPoint y: 226, distance: 170.0
click at [493, 226] on div "Text Colors Buttons Layout Text Standard Bold Links Font color Font -apple-syst…" at bounding box center [473, 152] width 193 height 205
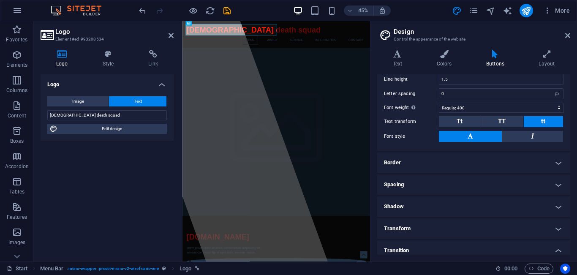
scroll to position [136, 0]
click at [523, 156] on h4 "Border" at bounding box center [473, 162] width 193 height 20
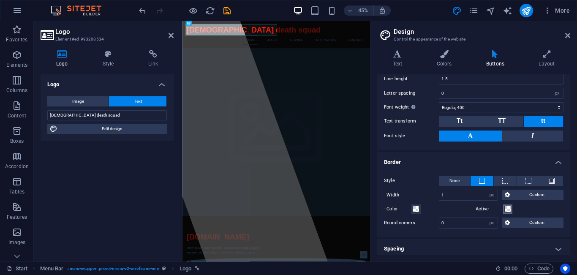
click at [511, 208] on button "Active" at bounding box center [507, 209] width 9 height 9
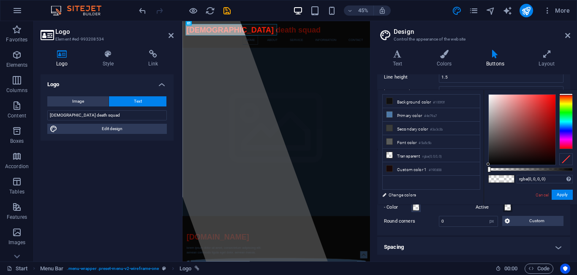
scroll to position [138, 0]
click at [92, 100] on button "Image" at bounding box center [77, 101] width 61 height 10
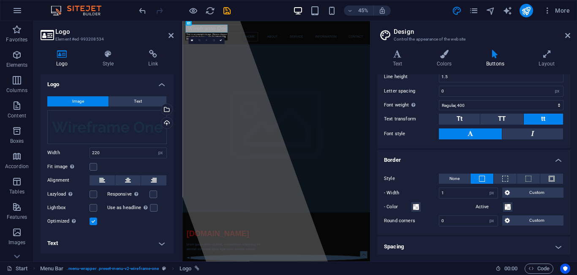
click at [86, 101] on button "Image" at bounding box center [77, 101] width 61 height 10
click at [168, 109] on div "Select files from the file manager, stock photos, or upload file(s)" at bounding box center [166, 110] width 13 height 13
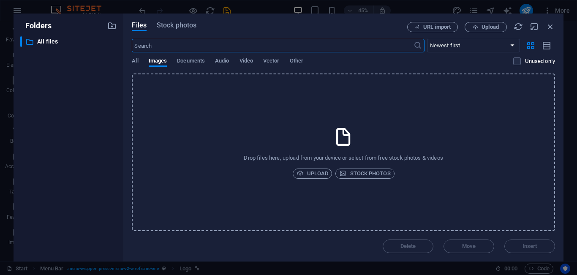
type input "200"
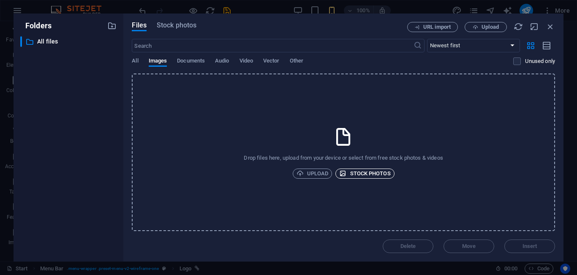
click at [354, 169] on span "Stock photos" at bounding box center [364, 174] width 51 height 10
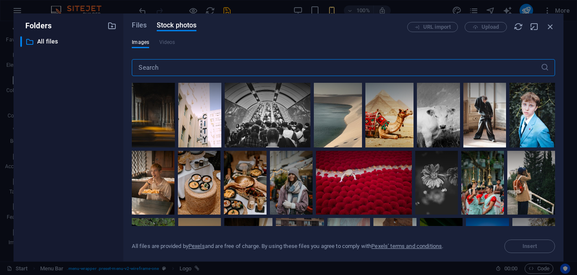
click at [292, 71] on input "text" at bounding box center [336, 67] width 409 height 17
click at [287, 67] on input "text" at bounding box center [336, 67] width 409 height 17
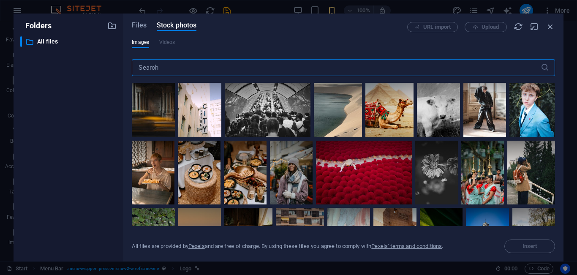
scroll to position [0, 0]
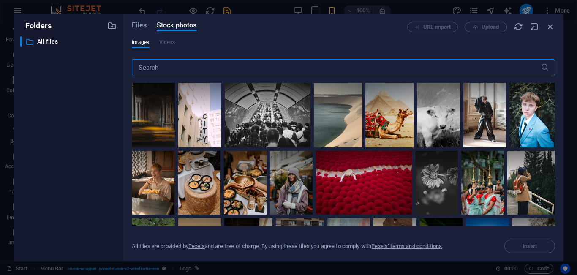
click at [295, 68] on input "text" at bounding box center [336, 67] width 409 height 17
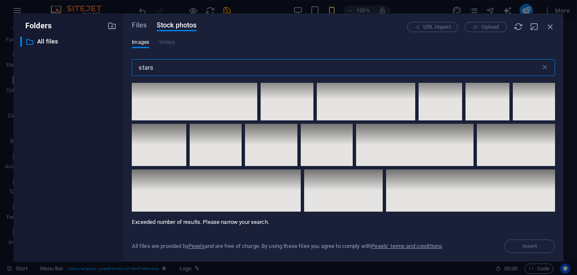
scroll to position [4524, 0]
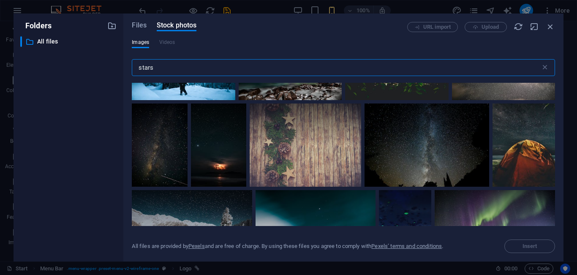
click at [264, 71] on input "stars" at bounding box center [336, 67] width 409 height 17
click at [274, 71] on input "stars" at bounding box center [336, 67] width 409 height 17
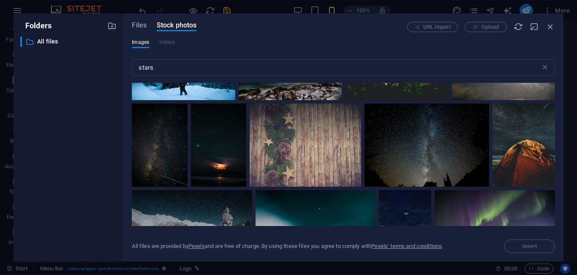
click at [286, 46] on div "Images Videos" at bounding box center [343, 47] width 423 height 16
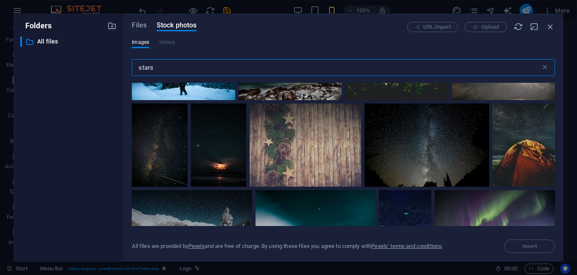
click at [201, 64] on input "stars" at bounding box center [336, 67] width 409 height 17
type input "s"
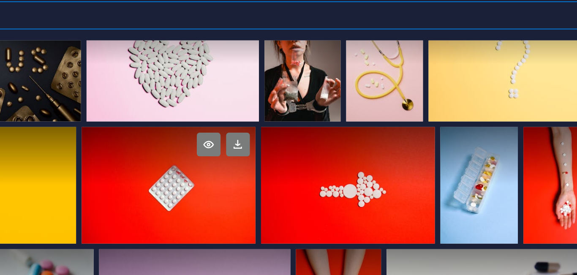
scroll to position [771, 0]
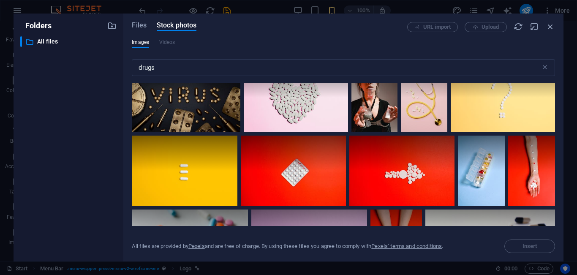
click at [460, 60] on div at bounding box center [508, 28] width 96 height 64
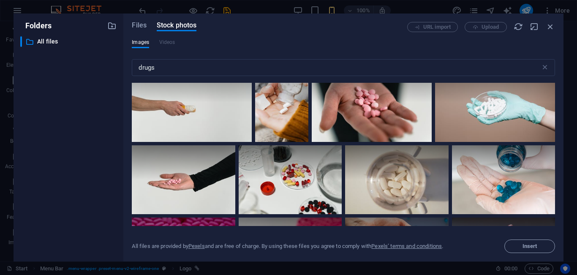
scroll to position [0, 0]
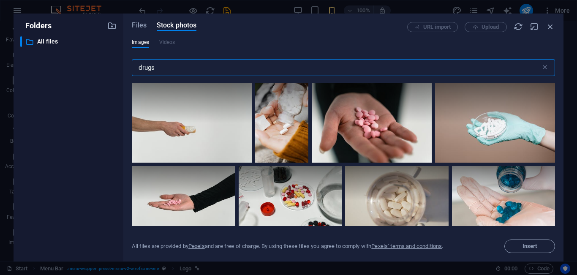
click at [169, 71] on input "drugs" at bounding box center [336, 67] width 409 height 17
type input "d"
